Goal: Transaction & Acquisition: Purchase product/service

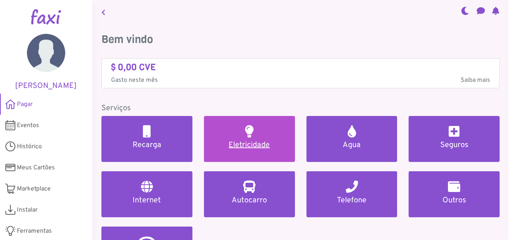
click at [249, 145] on h5 "Eletricidade" at bounding box center [249, 145] width 73 height 9
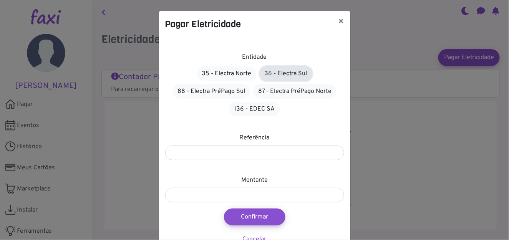
click at [288, 73] on link "36 - Electra Sul" at bounding box center [286, 73] width 53 height 15
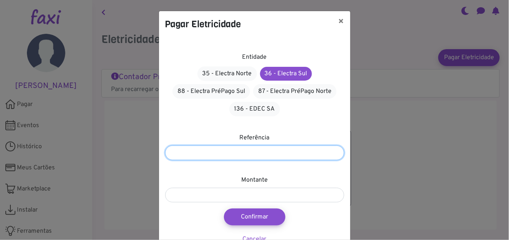
click at [257, 154] on input "number" at bounding box center [254, 153] width 179 height 15
click at [334, 154] on input "**" at bounding box center [254, 153] width 179 height 15
type input "*"
click at [333, 149] on input "*" at bounding box center [254, 153] width 179 height 15
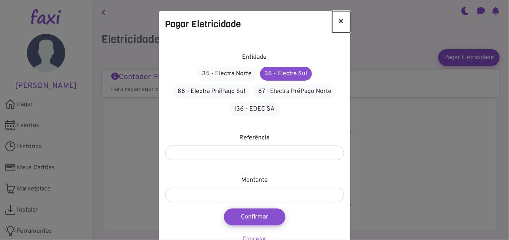
click at [339, 23] on button "×" at bounding box center [341, 22] width 18 height 22
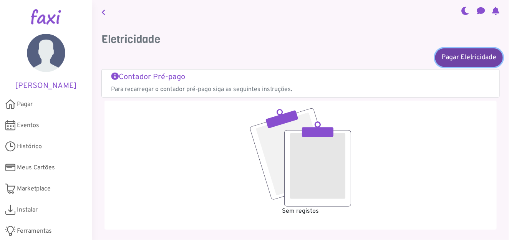
click at [457, 56] on link "Pagar Eletricidade" at bounding box center [469, 57] width 68 height 18
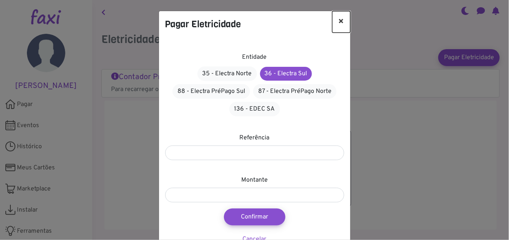
click at [340, 20] on button "×" at bounding box center [341, 22] width 18 height 22
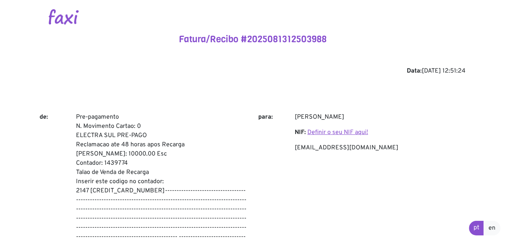
click at [329, 131] on link "Definir o seu NIF aqui!" at bounding box center [338, 133] width 61 height 8
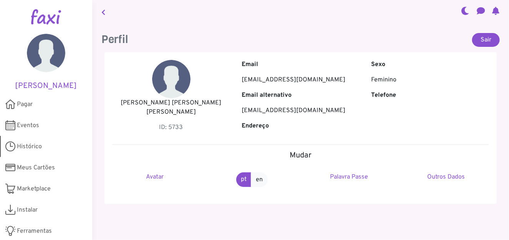
click at [22, 144] on span "Histórico" at bounding box center [29, 146] width 25 height 9
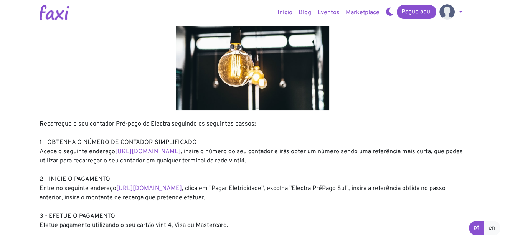
scroll to position [77, 0]
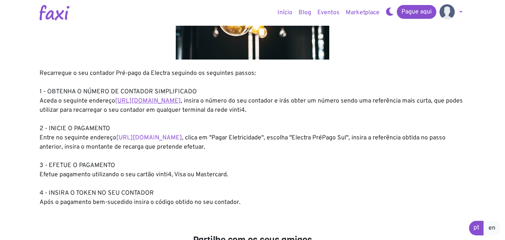
click at [180, 100] on link "https://entidadeservico.vinti4.cv/prepago" at bounding box center [148, 101] width 66 height 8
click at [153, 136] on link "https://faxi.online/bill-payment/2" at bounding box center [149, 138] width 66 height 8
click at [175, 100] on link "https://entidadeservico.vinti4.cv/prepago" at bounding box center [148, 101] width 66 height 8
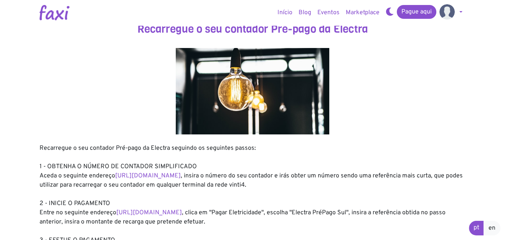
scroll to position [0, 0]
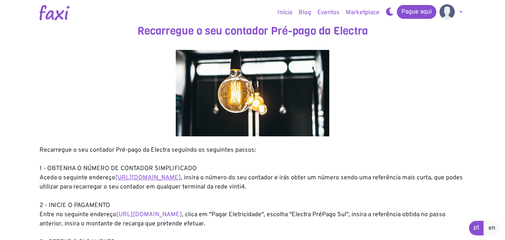
click at [146, 177] on link "https://entidadeservico.vinti4.cv/prepago" at bounding box center [148, 178] width 66 height 8
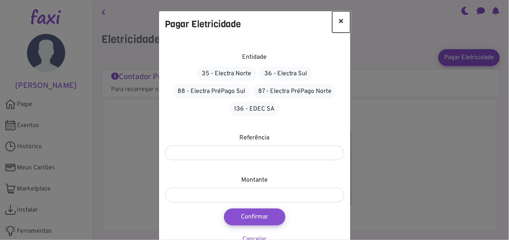
click at [341, 18] on button "×" at bounding box center [341, 22] width 18 height 22
